Goal: Understand process/instructions: Learn how to perform a task or action

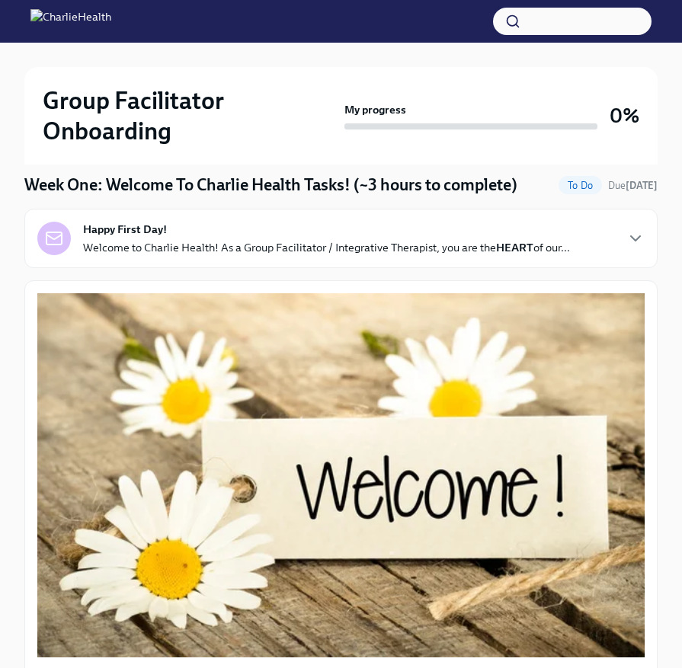
scroll to position [141, 0]
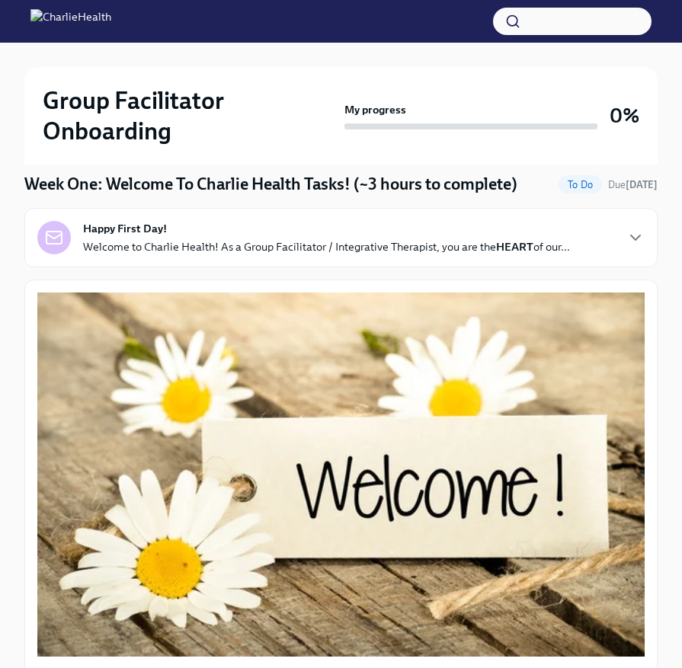
click at [404, 237] on div "Happy First Day! Welcome to Charlie Health! As a Group Facilitator / Integrativ…" at bounding box center [326, 238] width 487 height 34
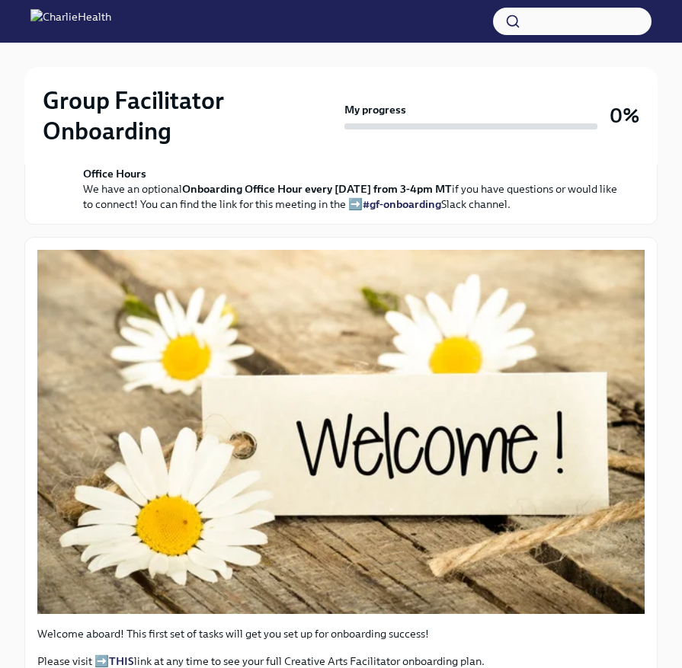
scroll to position [589, 0]
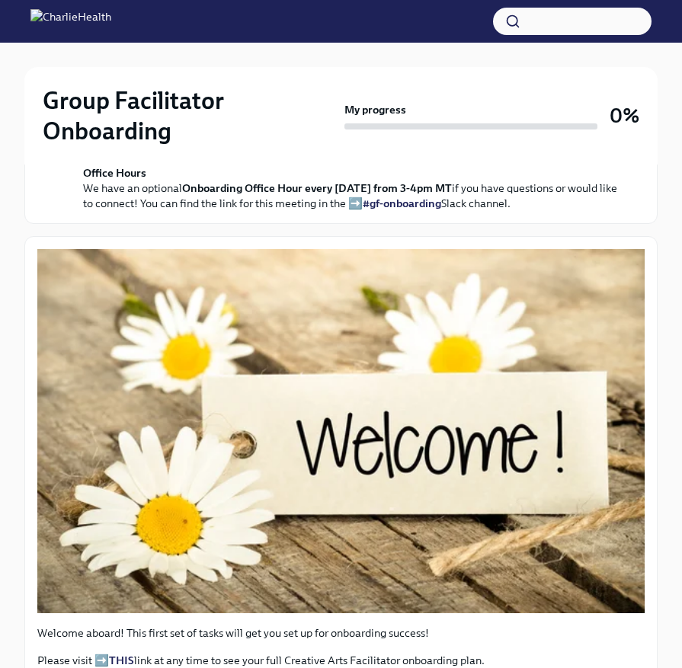
click at [264, 97] on strong "From this point on, you should be using your Charlie Health email ([EMAIL_ADDRE…" at bounding box center [328, 82] width 490 height 29
drag, startPoint x: 266, startPoint y: 318, endPoint x: 103, endPoint y: 305, distance: 163.4
click at [103, 97] on p "Important: From this point on, you should be using your Charlie Health email ([…" at bounding box center [351, 82] width 537 height 30
click at [113, 97] on strong "From this point on, you should be using your Charlie Health email ([EMAIL_ADDRE…" at bounding box center [328, 82] width 490 height 29
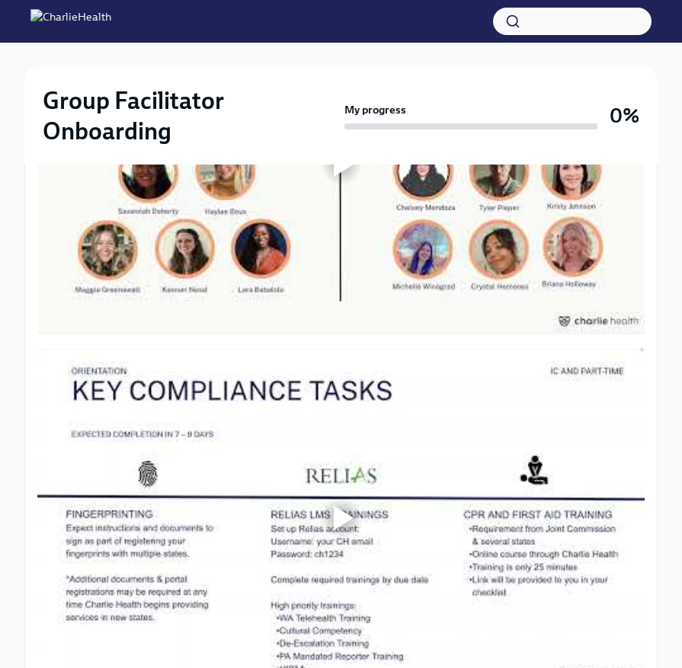
scroll to position [1443, 0]
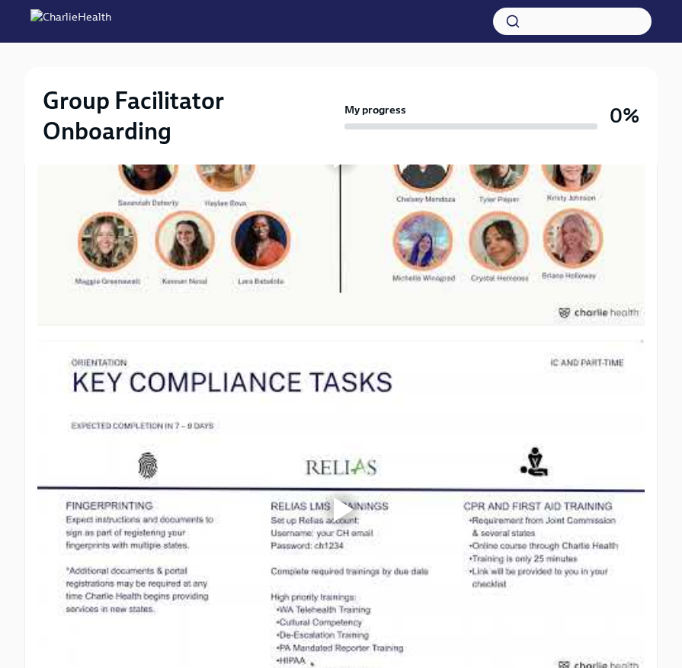
click at [336, 168] on div at bounding box center [344, 156] width 20 height 24
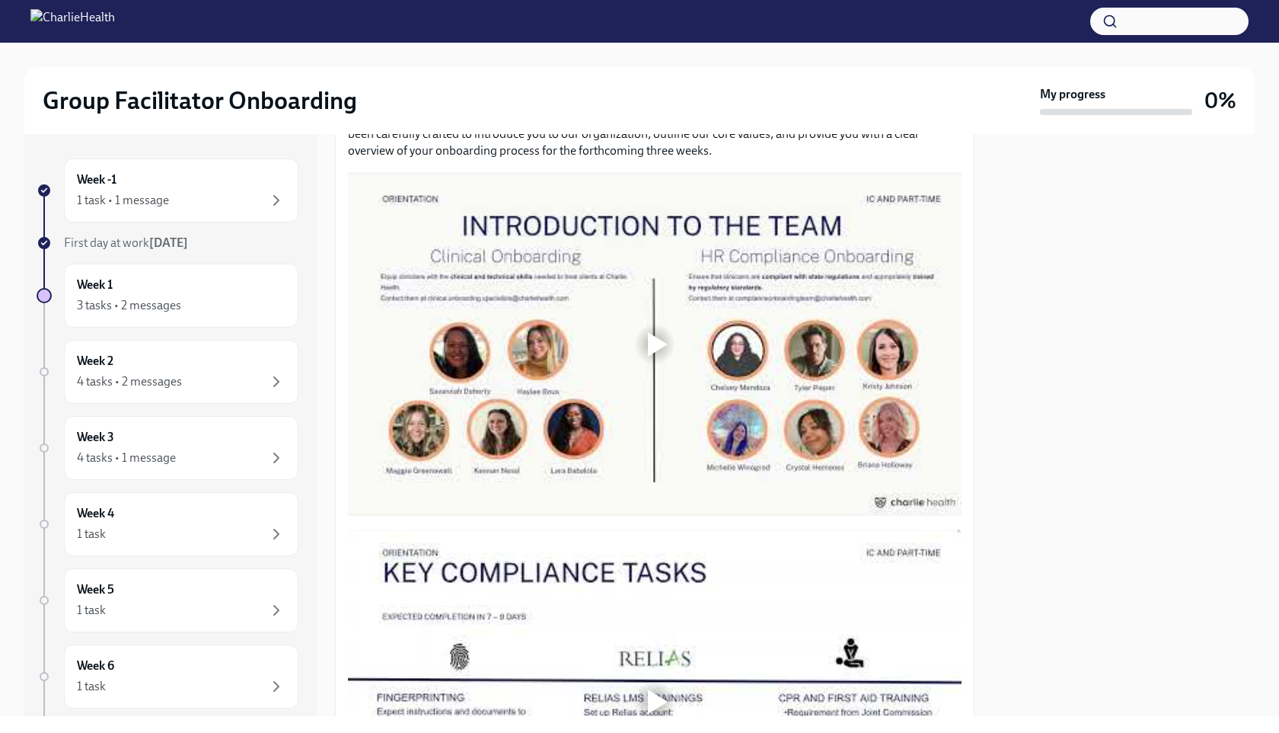
scroll to position [747, 0]
click at [681, 313] on div at bounding box center [655, 344] width 614 height 345
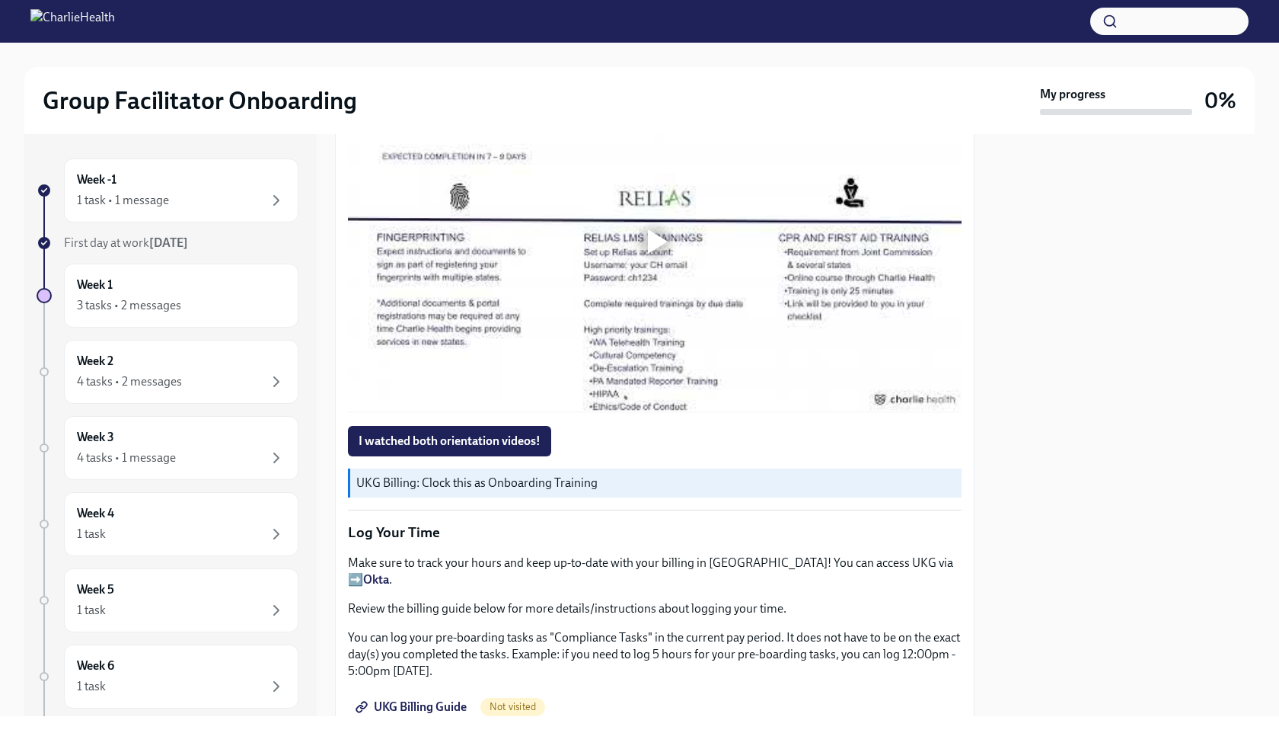
scroll to position [1562, 0]
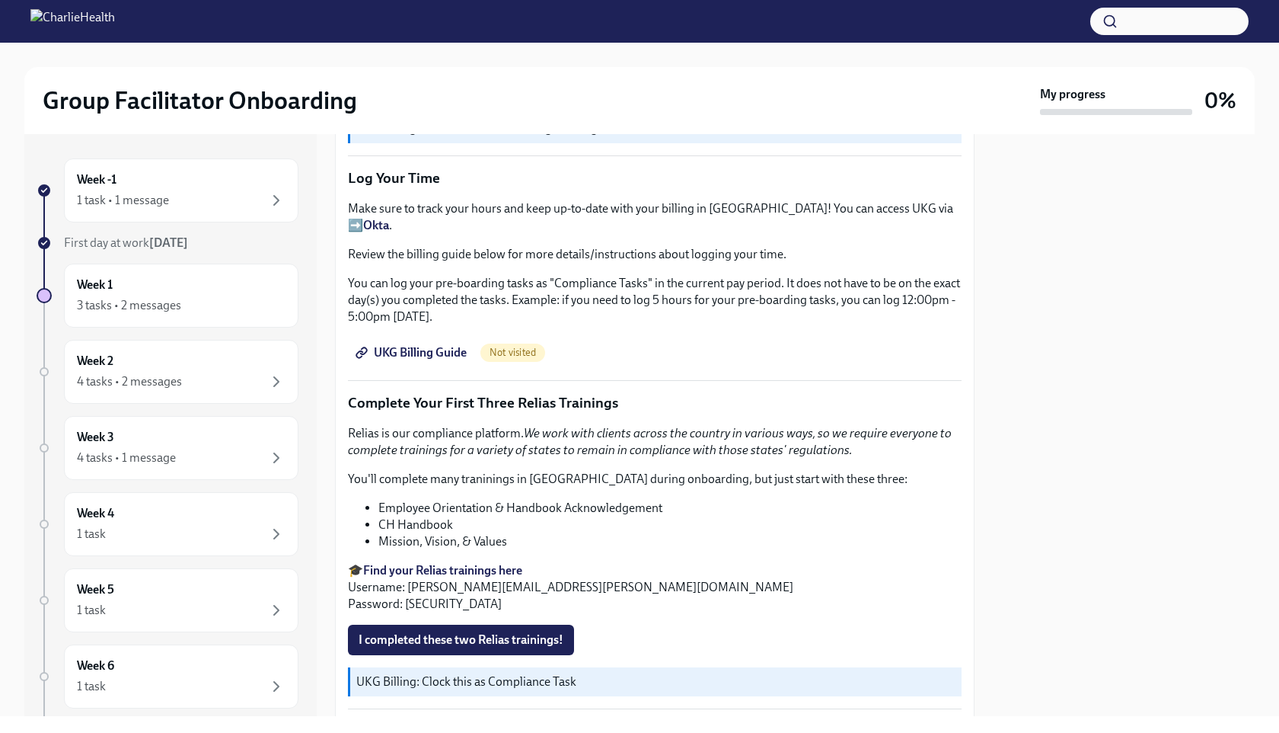
click at [389, 218] on strong "Okta" at bounding box center [376, 225] width 26 height 14
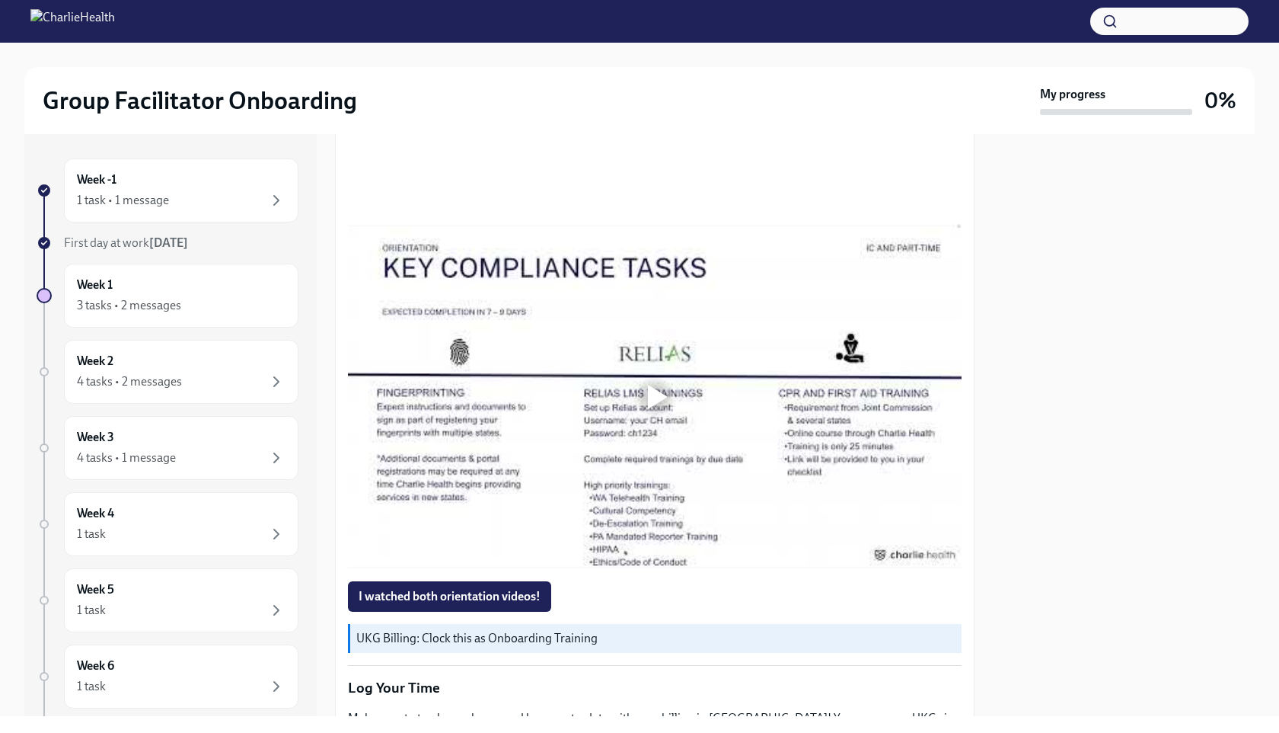
scroll to position [1119, 0]
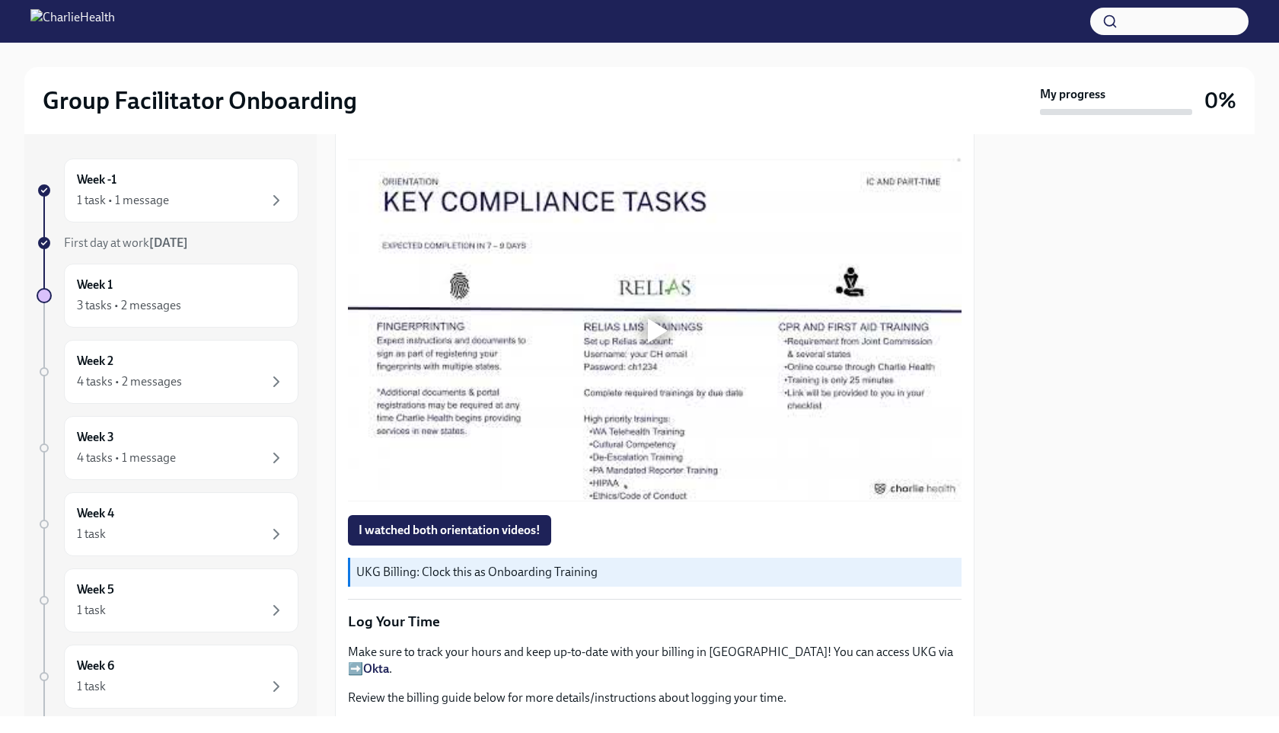
click at [650, 327] on div at bounding box center [658, 330] width 20 height 24
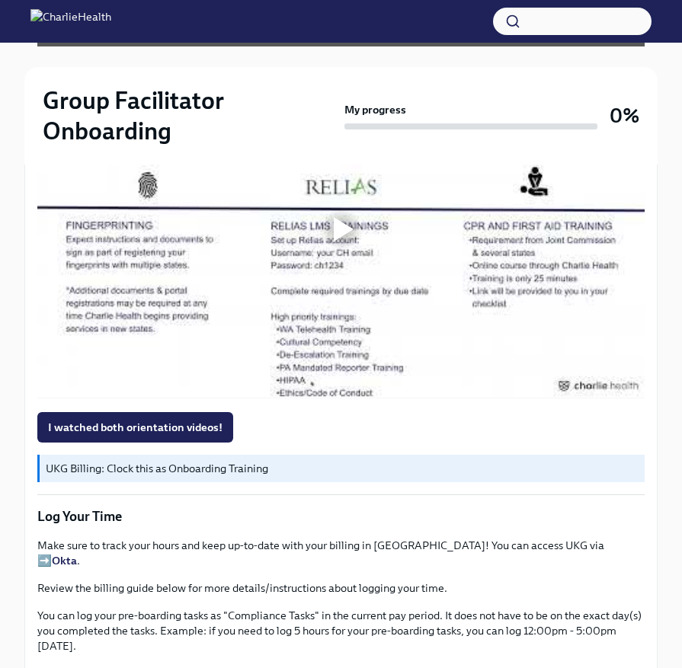
scroll to position [1320, 0]
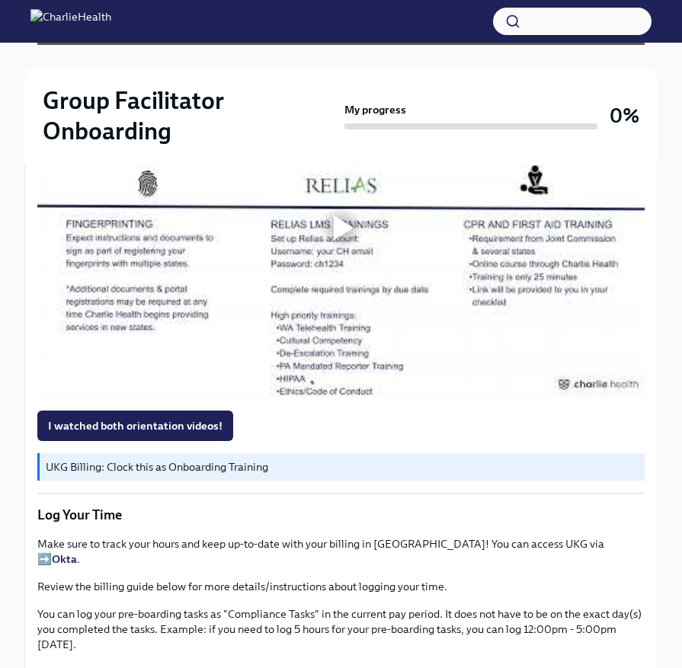
click at [347, 201] on div at bounding box center [340, 227] width 607 height 341
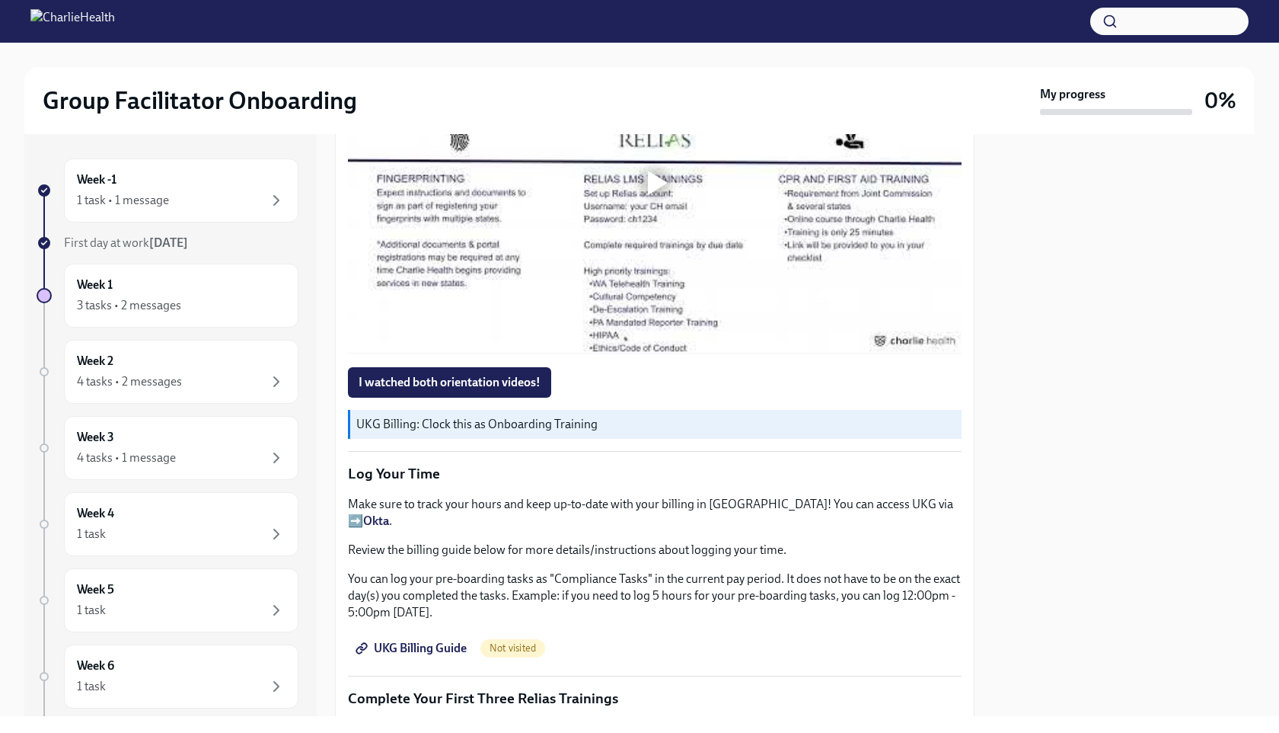
scroll to position [1124, 0]
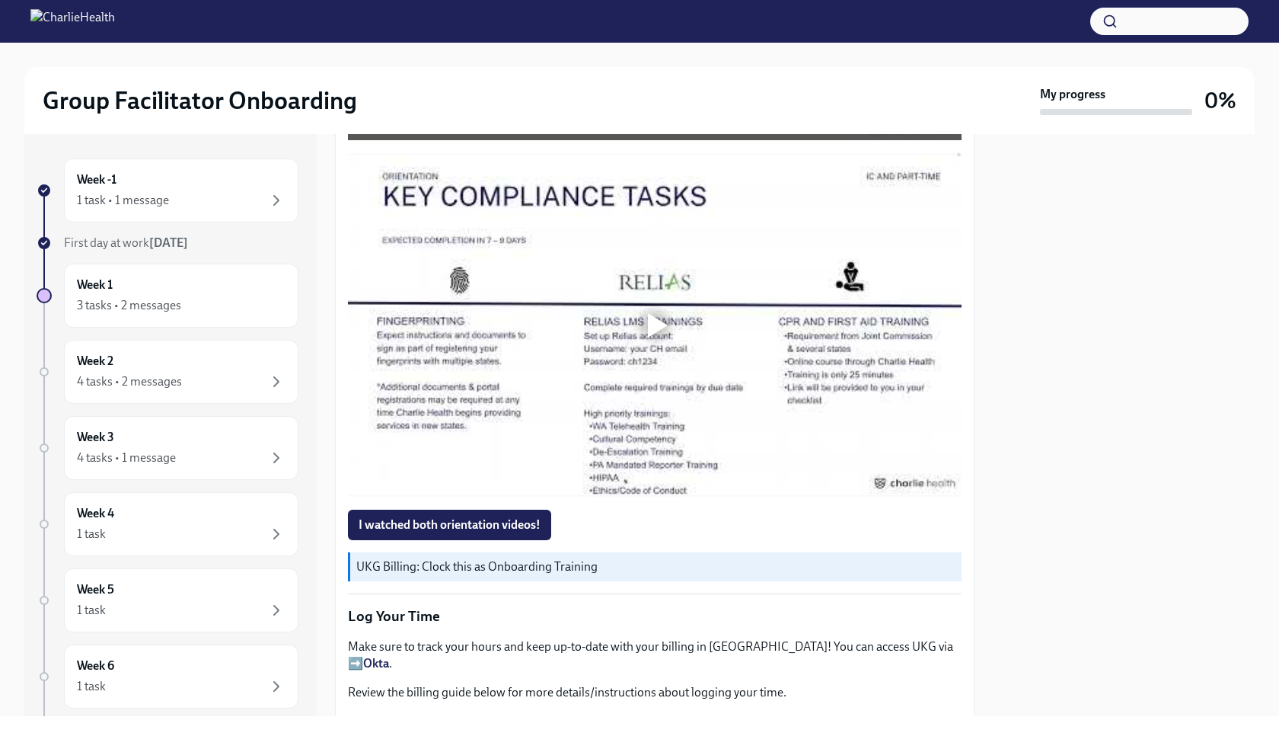
click at [681, 351] on div at bounding box center [655, 324] width 614 height 345
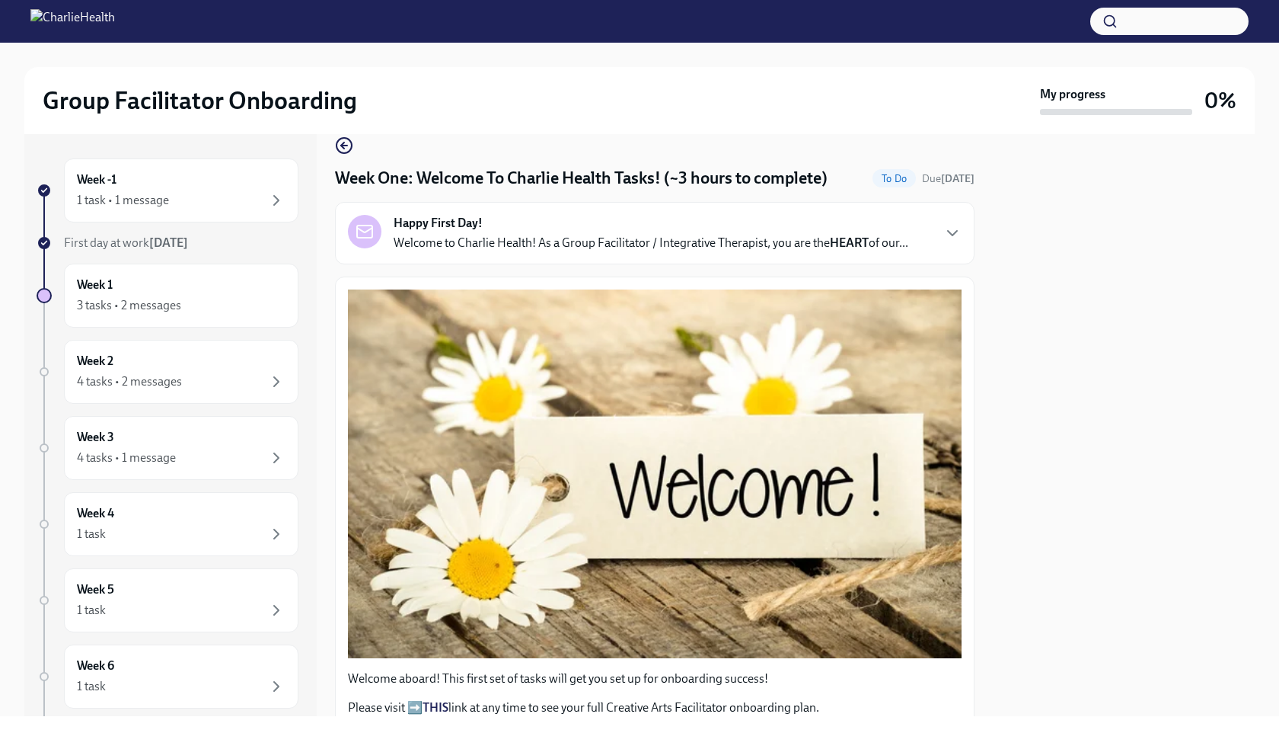
scroll to position [24, 0]
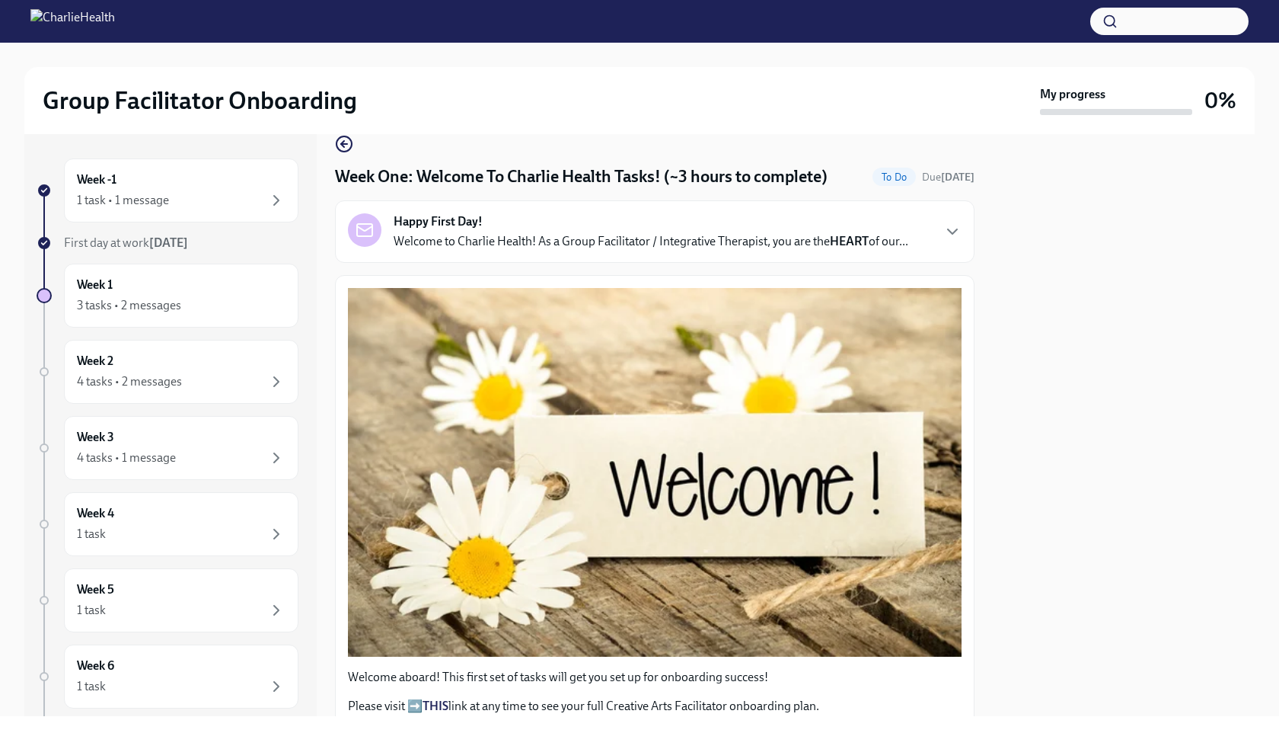
click at [619, 249] on p "Welcome to Charlie Health! As a Group Facilitator / Integrative Therapist, you …" at bounding box center [651, 241] width 515 height 17
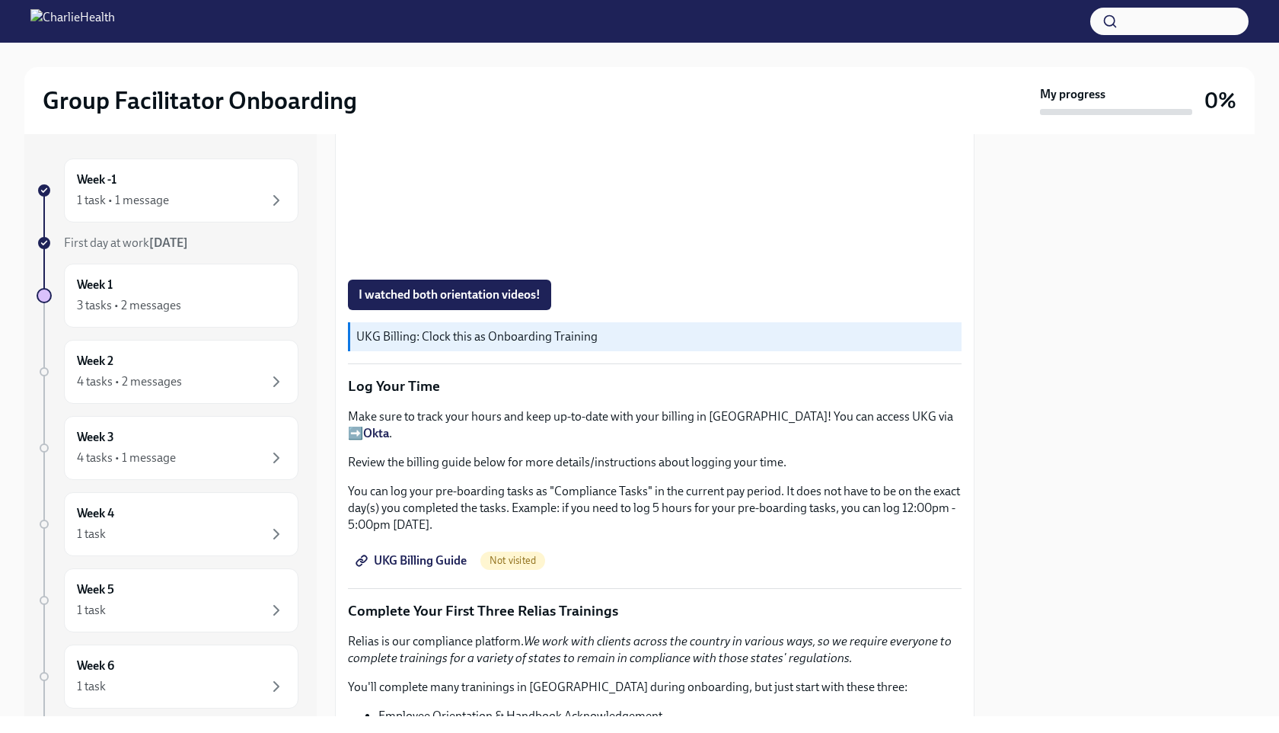
scroll to position [1801, 0]
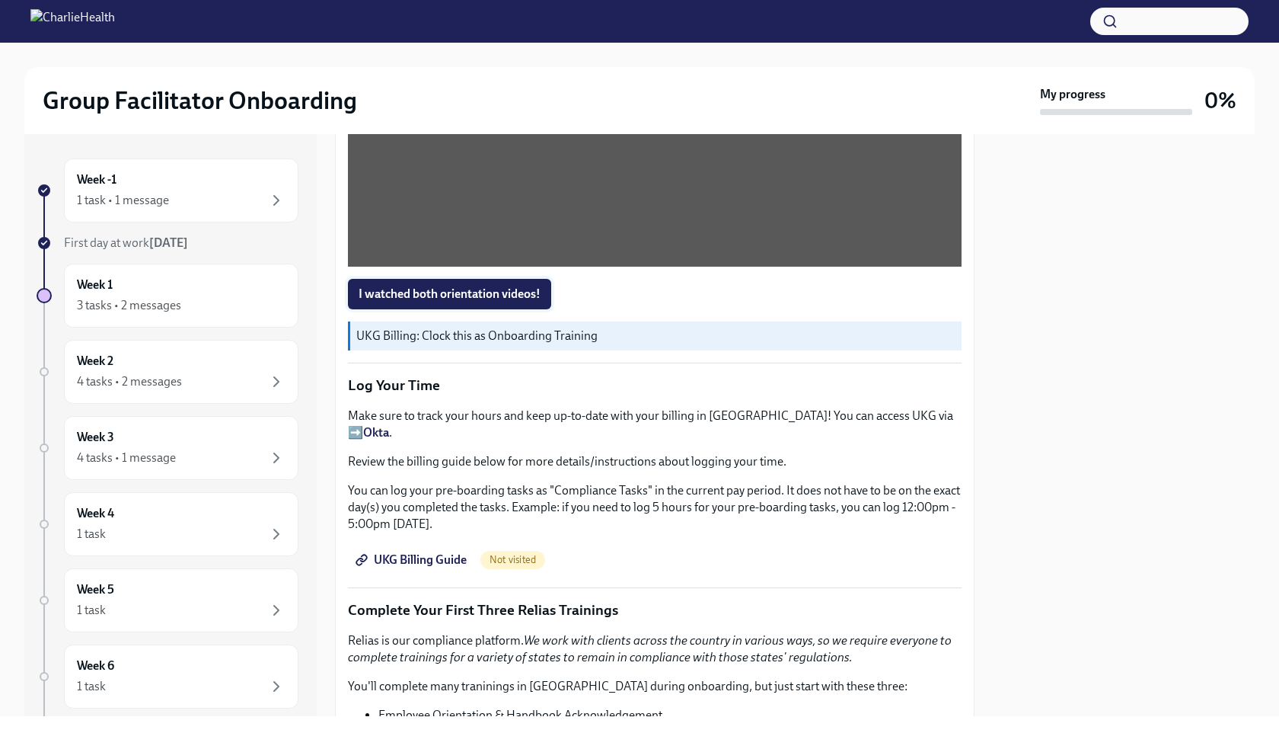
click at [528, 302] on span "I watched both orientation videos!" at bounding box center [450, 293] width 182 height 15
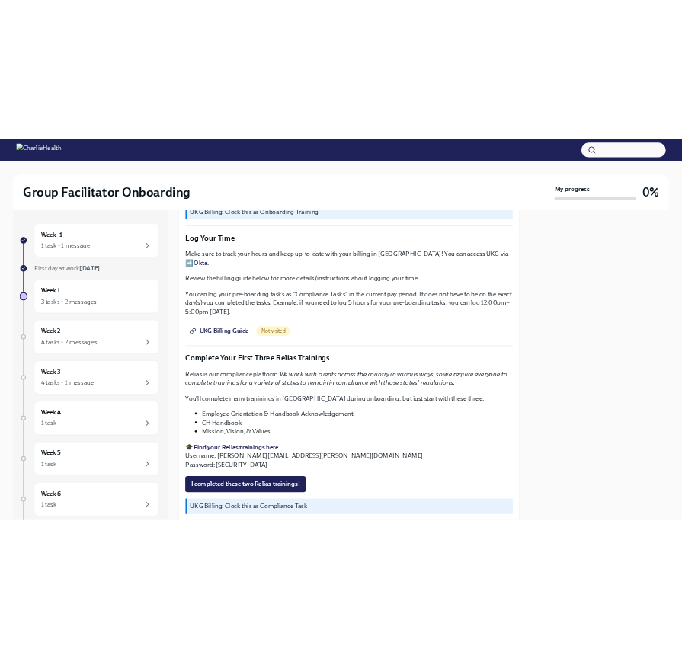
scroll to position [2006, 0]
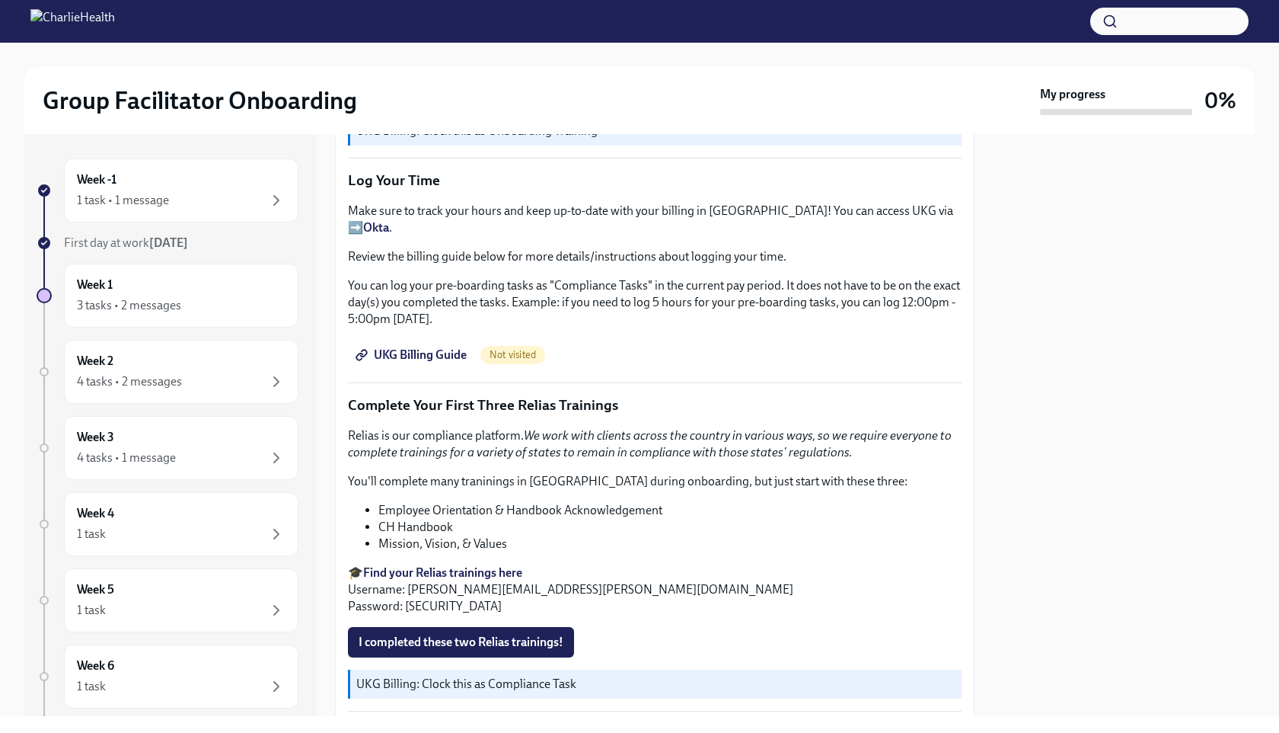
click at [423, 363] on span "UKG Billing Guide" at bounding box center [413, 354] width 108 height 15
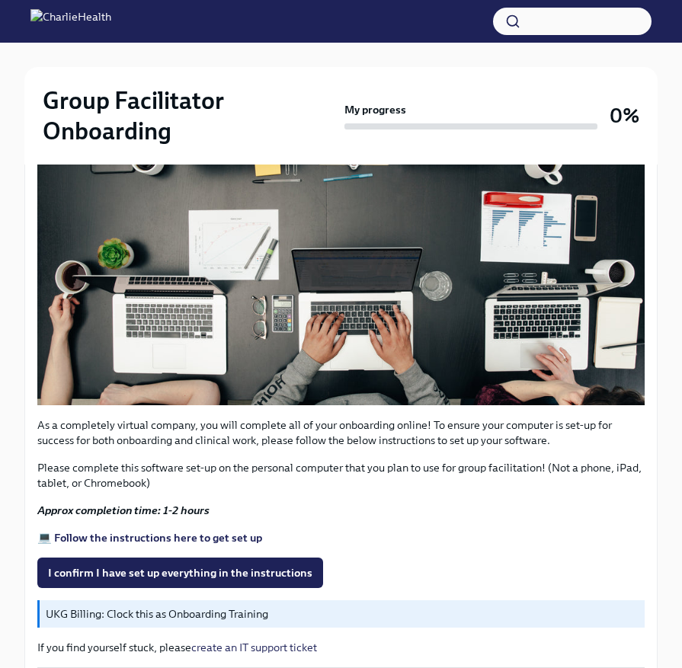
scroll to position [531, 0]
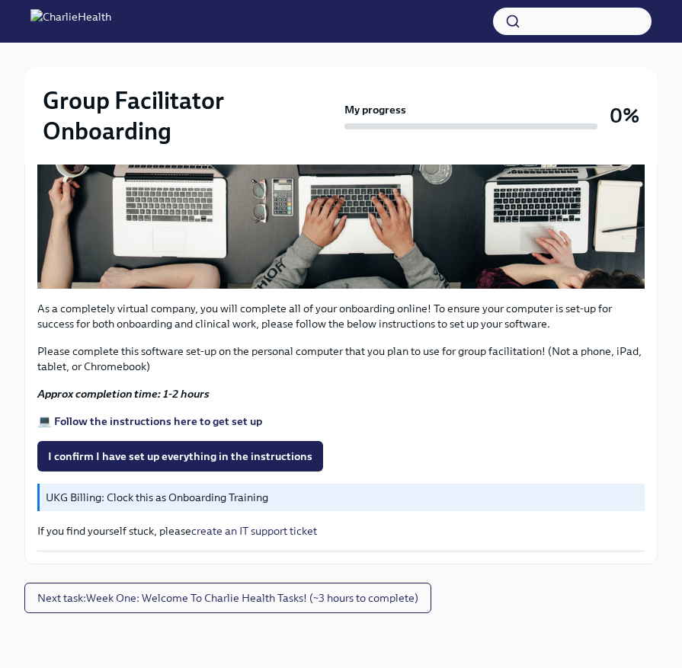
click at [231, 420] on strong "💻 Follow the instructions here to get set up" at bounding box center [149, 421] width 225 height 14
